Goal: Task Accomplishment & Management: Use online tool/utility

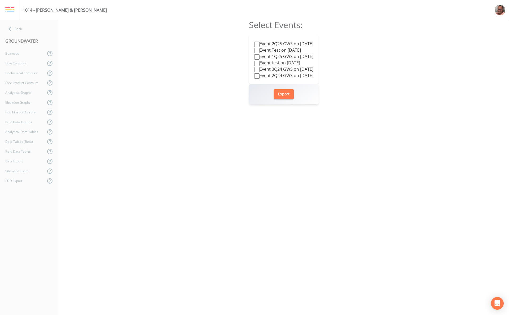
drag, startPoint x: 196, startPoint y: 124, endPoint x: 255, endPoint y: 50, distance: 94.6
click at [201, 119] on div "Select Events: Event 2Q25 GWS on [DATE] Event Test on [DATE] Event 1Q25 GWS on …" at bounding box center [283, 167] width 450 height 295
click at [275, 43] on label "Event 2Q25 GWS on [DATE]" at bounding box center [283, 44] width 59 height 6
click at [259, 43] on input "Event 2Q25 GWS on [DATE]" at bounding box center [256, 44] width 5 height 5
checkbox input "true"
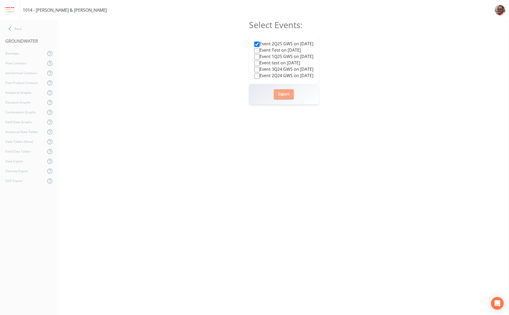
click at [285, 91] on button "Export" at bounding box center [284, 94] width 20 height 10
click at [276, 51] on label "Event Test on [DATE]" at bounding box center [277, 50] width 47 height 6
click at [259, 51] on input "Event Test on [DATE]" at bounding box center [256, 50] width 5 height 5
checkbox input "true"
click at [279, 44] on label "Event 2Q25 GWS on [DATE]" at bounding box center [283, 44] width 59 height 6
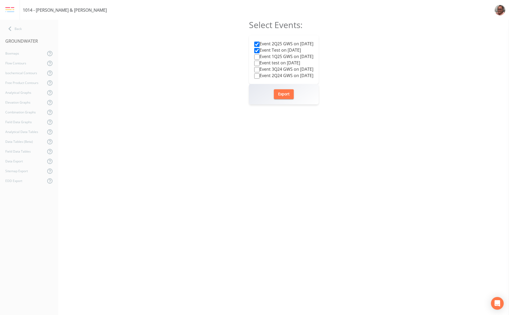
click at [259, 44] on input "Event 2Q25 GWS on [DATE]" at bounding box center [256, 44] width 5 height 5
checkbox input "false"
click at [284, 97] on button "Export" at bounding box center [284, 94] width 20 height 10
click at [273, 54] on label "Event 1Q25 GWS on [DATE]" at bounding box center [283, 56] width 59 height 6
click at [259, 54] on input "Event 1Q25 GWS on [DATE]" at bounding box center [256, 56] width 5 height 5
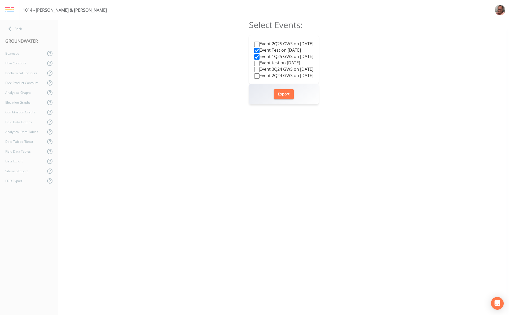
checkbox input "true"
click at [273, 50] on label "Event Test on [DATE]" at bounding box center [277, 50] width 47 height 6
click at [259, 50] on input "Event Test on [DATE]" at bounding box center [256, 50] width 5 height 5
checkbox input "false"
click at [285, 97] on button "Export" at bounding box center [284, 94] width 20 height 10
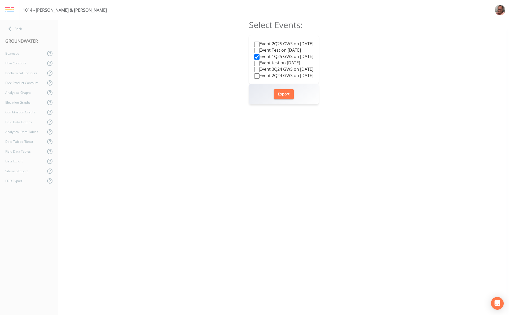
click at [167, 125] on div "Select Events: Event 2Q25 GWS on [DATE] Event Test on [DATE] Event 1Q25 GWS on …" at bounding box center [283, 167] width 450 height 295
click at [268, 64] on label "Event test on [DATE]" at bounding box center [277, 63] width 46 height 6
click at [259, 64] on input "Event test on [DATE]" at bounding box center [256, 63] width 5 height 5
checkbox input "true"
click at [261, 58] on label "Event 1Q25 GWS on [DATE]" at bounding box center [283, 56] width 59 height 6
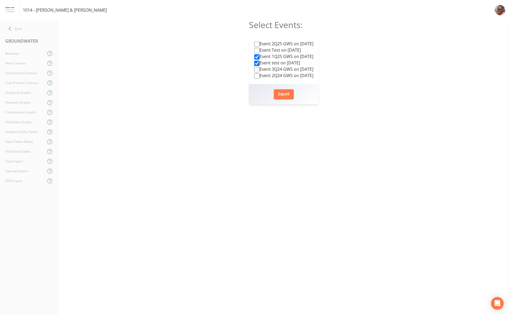
click at [259, 58] on input "Event 1Q25 GWS on [DATE]" at bounding box center [256, 56] width 5 height 5
checkbox input "false"
click at [282, 96] on button "Export" at bounding box center [284, 94] width 20 height 10
click at [268, 68] on label "Event 3Q24 GWS on [DATE]" at bounding box center [283, 69] width 59 height 6
click at [259, 68] on input "Event 3Q24 GWS on [DATE]" at bounding box center [256, 69] width 5 height 5
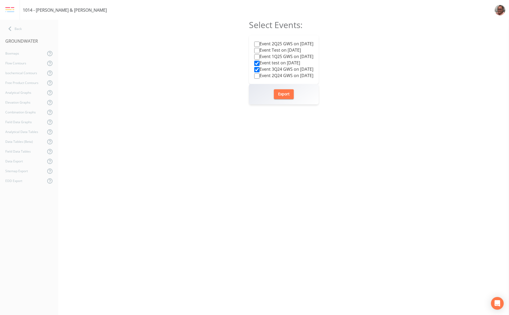
checkbox input "true"
click at [266, 64] on label "Event test on [DATE]" at bounding box center [277, 63] width 46 height 6
click at [259, 64] on input "Event test on [DATE]" at bounding box center [256, 63] width 5 height 5
checkbox input "false"
click at [287, 95] on button "Export" at bounding box center [284, 94] width 20 height 10
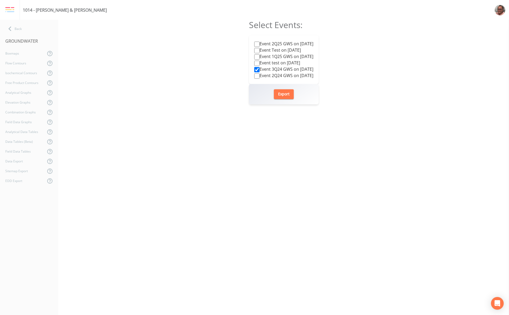
click at [277, 77] on label "Event 2Q24 GWS on [DATE]" at bounding box center [283, 75] width 59 height 6
click at [259, 77] on input "Event 2Q24 GWS on [DATE]" at bounding box center [256, 75] width 5 height 5
checkbox input "true"
click at [277, 70] on label "Event 3Q24 GWS on [DATE]" at bounding box center [283, 69] width 59 height 6
click at [259, 70] on input "Event 3Q24 GWS on [DATE]" at bounding box center [256, 69] width 5 height 5
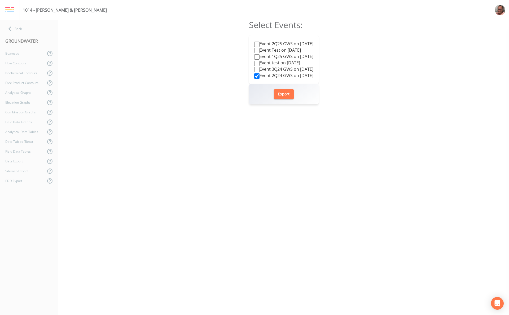
checkbox input "false"
click at [287, 95] on button "Export" at bounding box center [284, 94] width 20 height 10
click at [221, 164] on div "Select Events: Event 2Q25 GWS on [DATE] Event Test on [DATE] Event 1Q25 GWS on …" at bounding box center [283, 167] width 450 height 295
